Goal: Find specific page/section: Find specific page/section

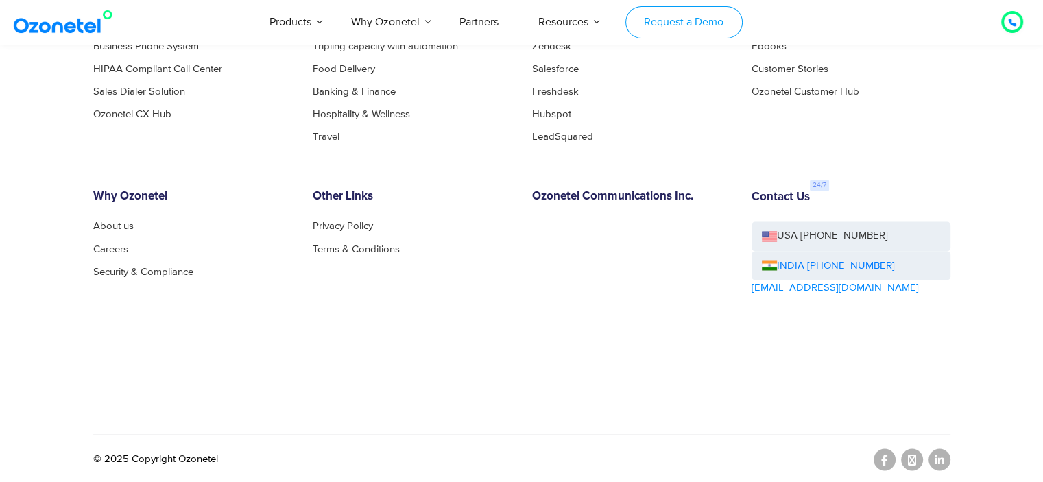
scroll to position [7539, 0]
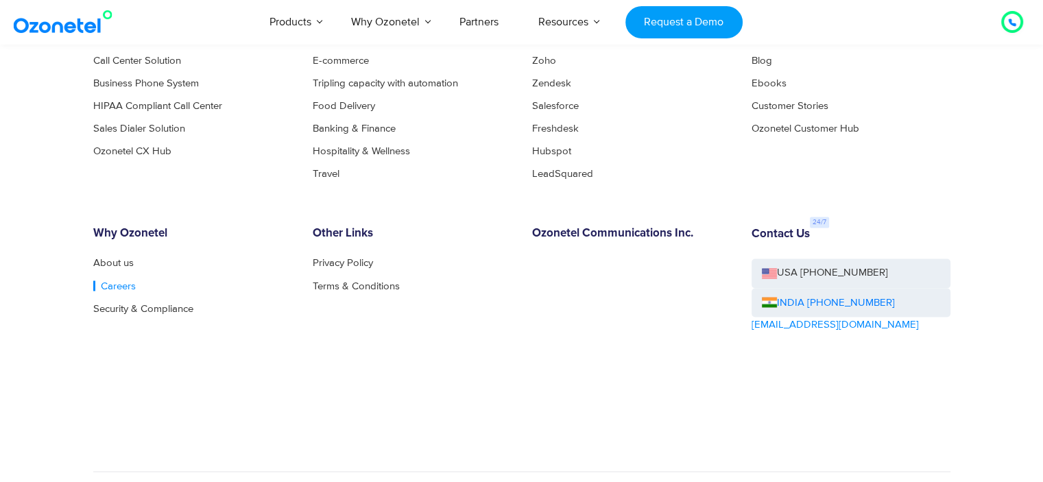
click at [108, 282] on link "Careers" at bounding box center [114, 285] width 43 height 10
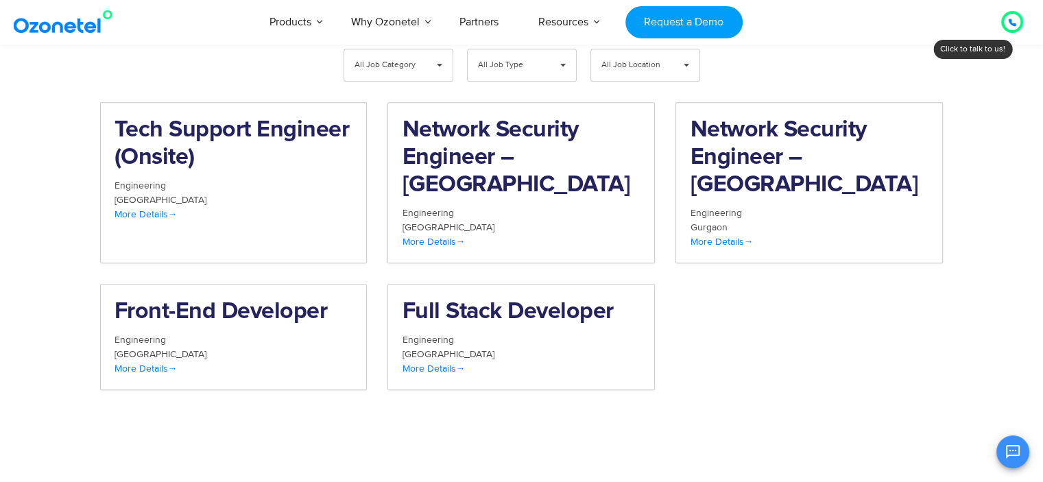
scroll to position [1448, 0]
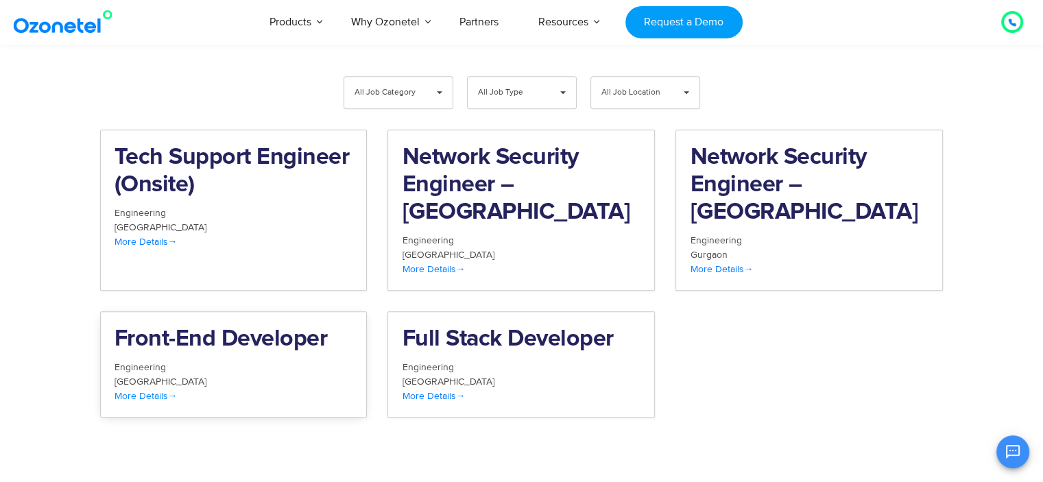
click at [274, 374] on div "Hyderabad" at bounding box center [233, 381] width 239 height 14
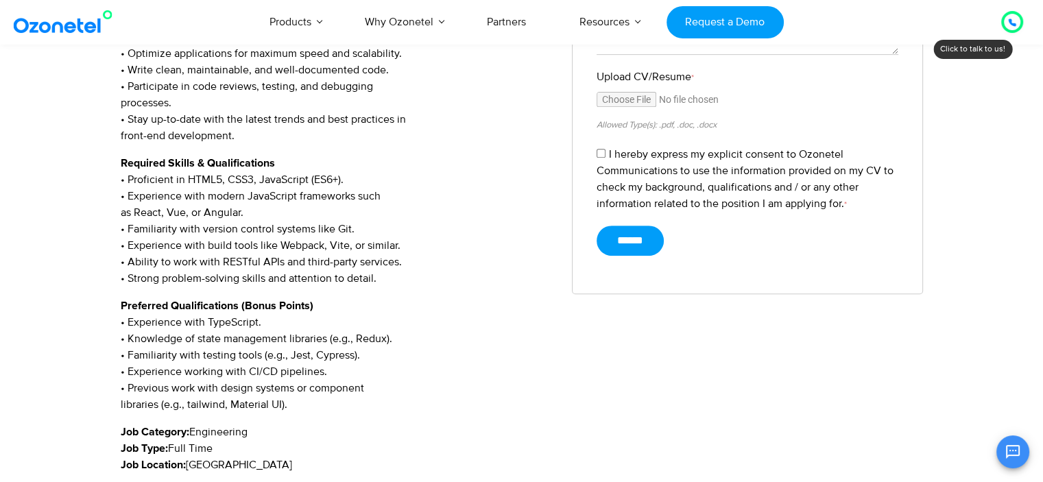
scroll to position [545, 0]
